Goal: Information Seeking & Learning: Learn about a topic

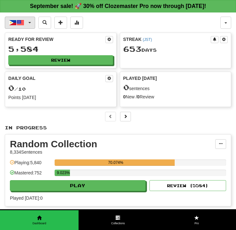
click at [26, 21] on button "Tagalog / English" at bounding box center [20, 23] width 30 height 12
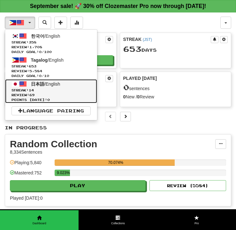
click at [44, 84] on span "日本語" at bounding box center [37, 83] width 13 height 5
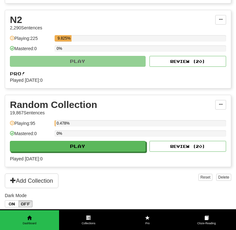
scroll to position [206, 0]
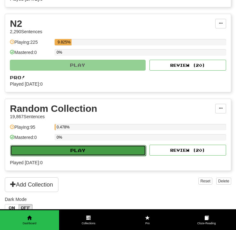
click at [94, 152] on button "Play" at bounding box center [77, 150] width 135 height 11
select select "**"
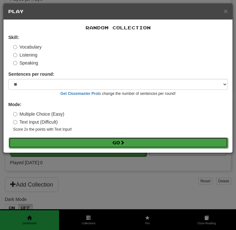
click at [145, 143] on button "Go" at bounding box center [118, 142] width 219 height 11
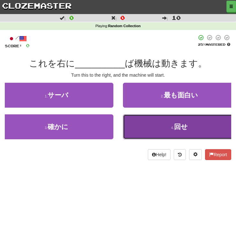
click at [155, 131] on button "4 . 回せ" at bounding box center [179, 126] width 113 height 25
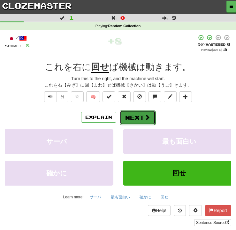
click at [138, 120] on button "Next" at bounding box center [138, 117] width 36 height 15
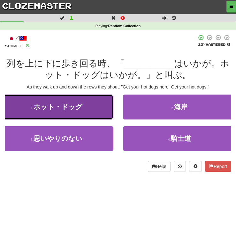
click at [92, 103] on button "1 . ホット・ドッグ" at bounding box center [56, 106] width 113 height 25
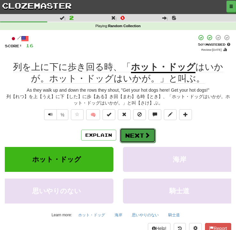
click at [133, 134] on button "Next" at bounding box center [138, 135] width 36 height 15
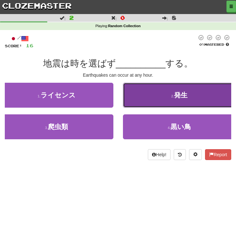
click at [135, 97] on button "2 . 発生" at bounding box center [179, 95] width 113 height 25
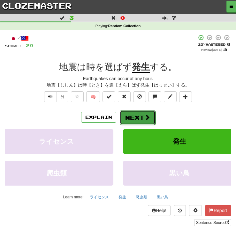
click at [140, 110] on button "Next" at bounding box center [138, 117] width 36 height 15
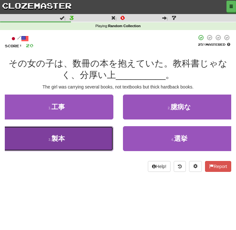
click at [54, 139] on span "製本" at bounding box center [57, 138] width 13 height 7
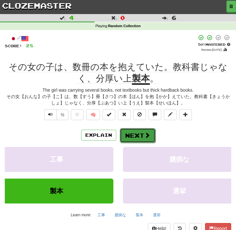
click at [136, 134] on button "Next" at bounding box center [138, 135] width 36 height 15
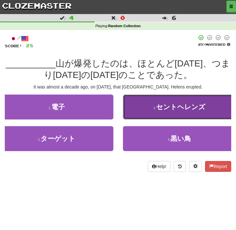
click at [162, 108] on span "セントヘレンズ" at bounding box center [180, 106] width 49 height 7
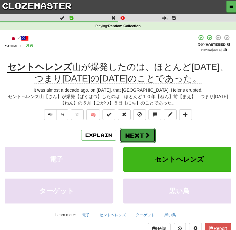
click at [130, 136] on button "Next" at bounding box center [138, 135] width 36 height 15
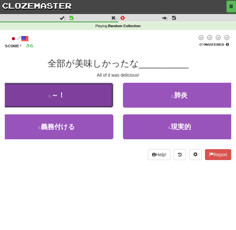
click at [90, 99] on button "1 . ～！" at bounding box center [56, 95] width 113 height 25
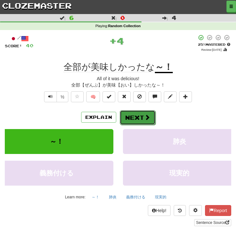
click at [128, 117] on button "Next" at bounding box center [138, 117] width 36 height 15
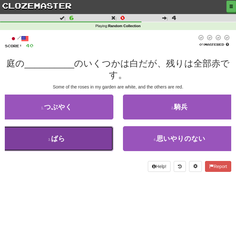
click at [57, 138] on span "ばら" at bounding box center [58, 138] width 14 height 7
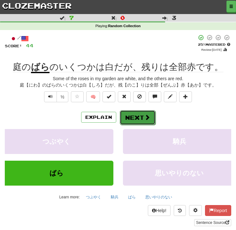
click at [128, 117] on button "Next" at bounding box center [138, 117] width 36 height 15
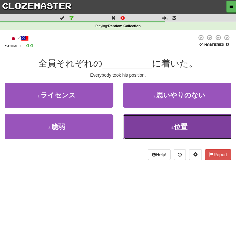
click at [157, 126] on button "4 . 位置" at bounding box center [179, 126] width 113 height 25
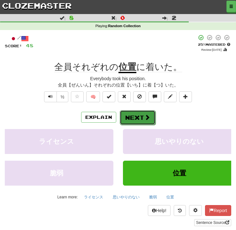
click at [145, 116] on span at bounding box center [147, 117] width 6 height 6
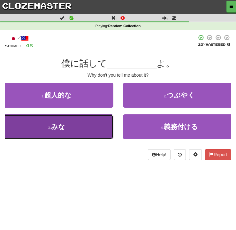
click at [61, 129] on span "みな" at bounding box center [58, 126] width 14 height 7
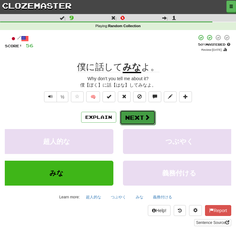
click at [130, 113] on button "Next" at bounding box center [138, 117] width 36 height 15
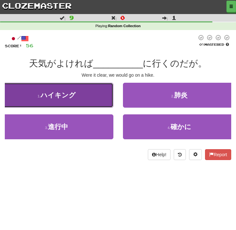
click at [89, 98] on button "1 . ハイキング" at bounding box center [56, 95] width 113 height 25
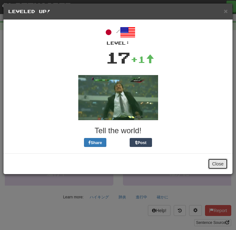
click at [214, 162] on button "Close" at bounding box center [218, 163] width 20 height 11
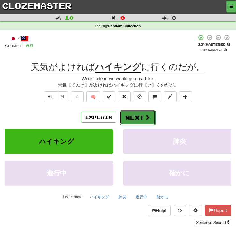
click at [135, 116] on button "Next" at bounding box center [138, 117] width 36 height 15
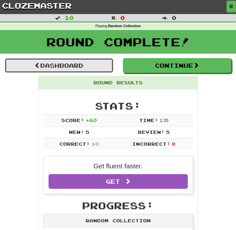
click at [71, 64] on link "Dashboard" at bounding box center [59, 65] width 108 height 15
